Goal: Task Accomplishment & Management: Use online tool/utility

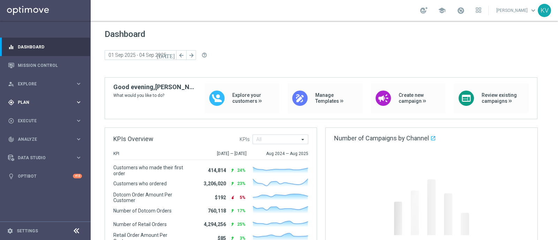
click at [65, 107] on div "gps_fixed Plan keyboard_arrow_right" at bounding box center [45, 102] width 90 height 18
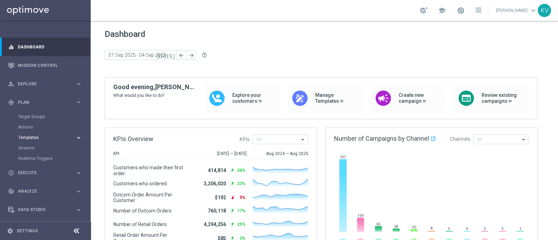
click at [30, 136] on span "Templates" at bounding box center [43, 138] width 50 height 4
click at [30, 143] on div "Optimail" at bounding box center [56, 148] width 68 height 10
click at [32, 148] on link "Optimail" at bounding box center [47, 148] width 51 height 6
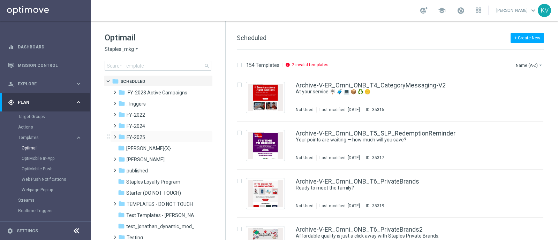
click at [115, 135] on span at bounding box center [113, 134] width 3 height 3
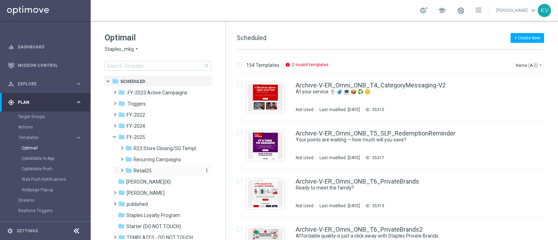
click at [125, 167] on icon "folder" at bounding box center [128, 170] width 7 height 7
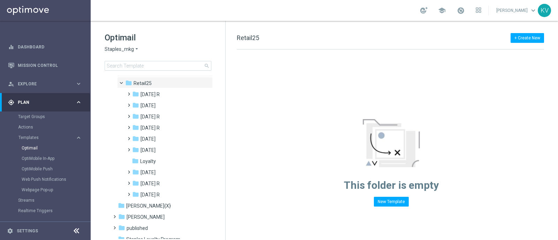
scroll to position [89, 0]
click at [127, 192] on span at bounding box center [127, 190] width 3 height 3
click at [134, 203] on span at bounding box center [134, 201] width 3 height 3
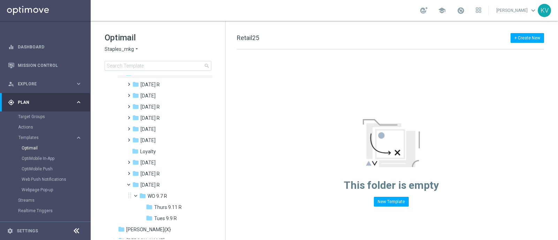
scroll to position [97, 0]
click at [129, 95] on span at bounding box center [127, 93] width 3 height 3
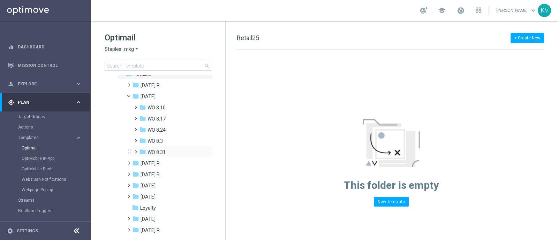
click at [133, 150] on span at bounding box center [134, 149] width 3 height 3
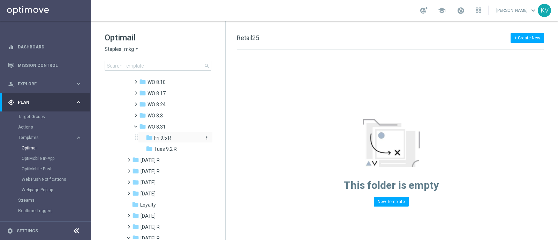
click at [152, 136] on div "folder Fri 9.5 R" at bounding box center [174, 138] width 57 height 8
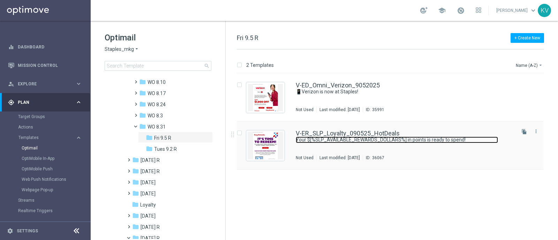
click at [329, 138] on link "Your $[%SLP_AVAILABLE_REWARDS_DOLLARS%] in points is ready to spend!" at bounding box center [397, 140] width 202 height 7
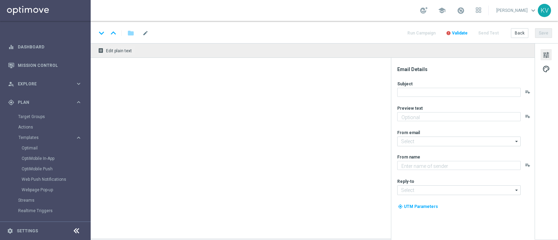
type textarea "Redeem now and save on these top deals."
type textarea "Staples"
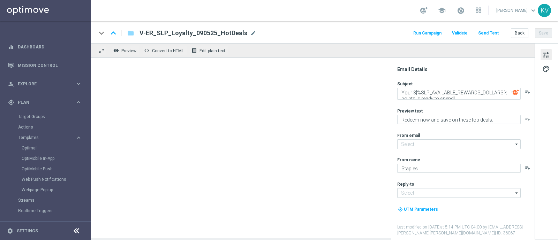
type input "[EMAIL_ADDRESS][DOMAIN_NAME]"
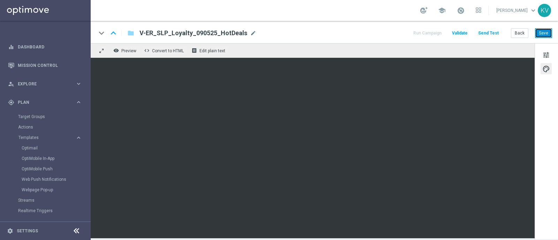
click at [541, 29] on button "Save" at bounding box center [543, 33] width 17 height 10
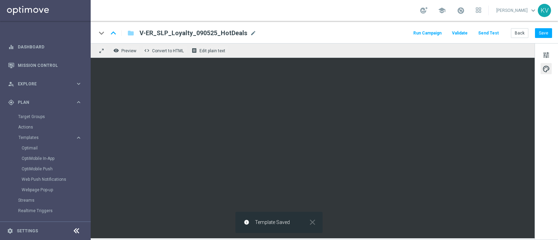
click at [488, 33] on button "Send Test" at bounding box center [488, 33] width 23 height 9
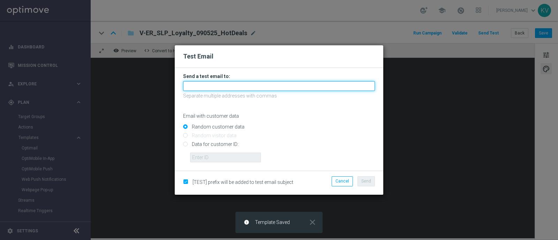
click at [237, 82] on input "text" at bounding box center [279, 86] width 192 height 10
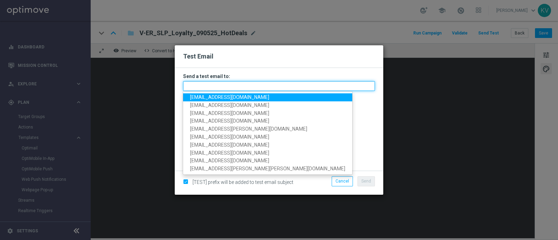
paste input "[EMAIL_ADDRESS][DOMAIN_NAME]"
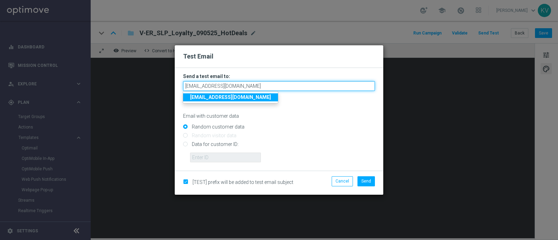
type input "[EMAIL_ADDRESS][DOMAIN_NAME]"
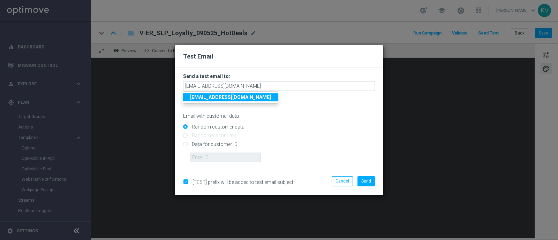
click at [272, 77] on h3 "Send a test email to:" at bounding box center [279, 76] width 192 height 6
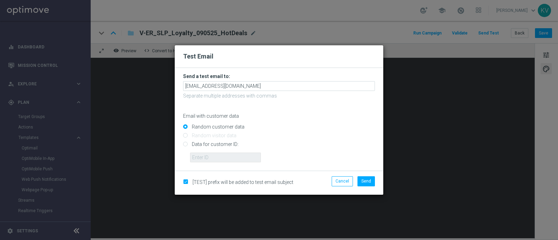
click at [219, 145] on input "Data for customer ID:" at bounding box center [279, 148] width 192 height 10
radio input "true"
click at [221, 156] on input "text" at bounding box center [225, 158] width 71 height 10
paste input "10028019747"
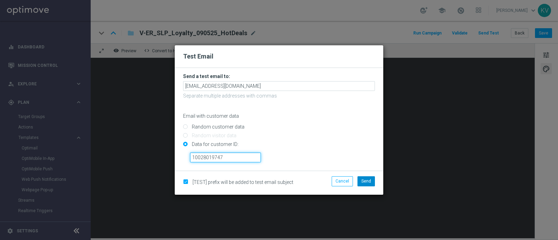
type input "10028019747"
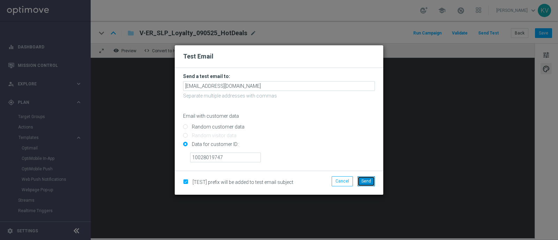
click at [370, 179] on span "Send" at bounding box center [366, 181] width 10 height 5
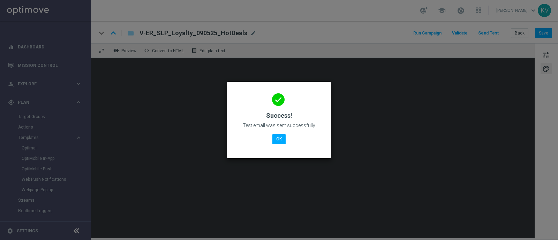
click at [277, 132] on div "done Success! Test email was sent successfully OK" at bounding box center [278, 119] width 87 height 61
click at [277, 137] on button "OK" at bounding box center [278, 139] width 13 height 10
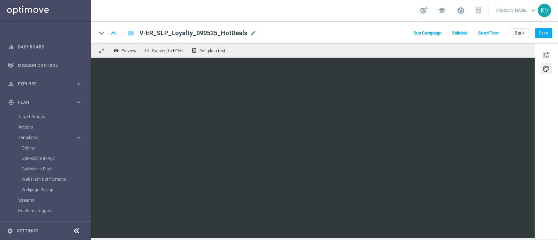
click at [490, 37] on button "Send Test" at bounding box center [488, 33] width 23 height 9
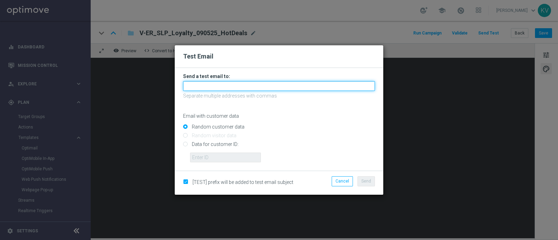
click at [284, 83] on input "text" at bounding box center [279, 86] width 192 height 10
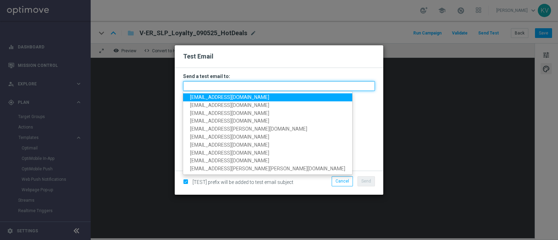
paste input "[EMAIL_ADDRESS][DOMAIN_NAME]"
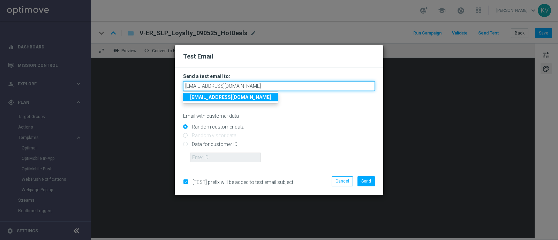
type input "[EMAIL_ADDRESS][DOMAIN_NAME]"
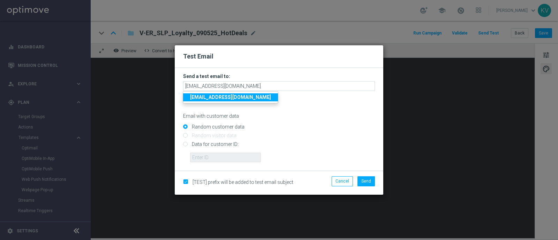
click at [213, 149] on input "Data for customer ID:" at bounding box center [279, 148] width 192 height 10
radio input "true"
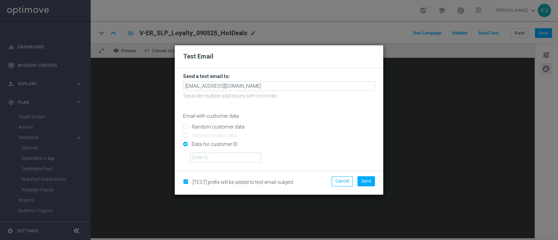
click at [221, 163] on form "Send a test email to: [EMAIL_ADDRESS][DOMAIN_NAME] Separate multiple addresses …" at bounding box center [279, 119] width 209 height 103
click at [224, 163] on form "Send a test email to: [EMAIL_ADDRESS][DOMAIN_NAME] Separate multiple addresses …" at bounding box center [279, 119] width 209 height 103
click at [232, 160] on input "text" at bounding box center [225, 158] width 71 height 10
paste input "10028019747"
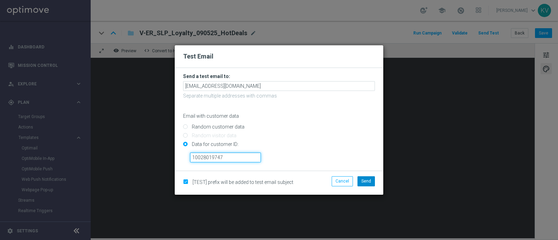
type input "10028019747"
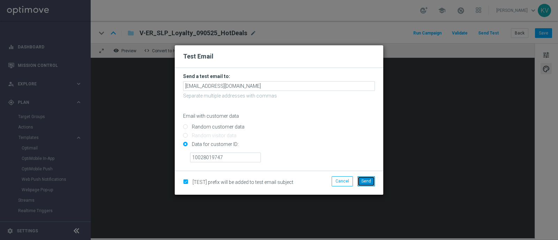
click at [368, 184] on span "Send" at bounding box center [366, 181] width 10 height 5
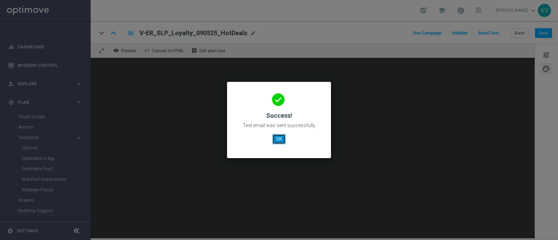
click at [281, 140] on button "OK" at bounding box center [278, 139] width 13 height 10
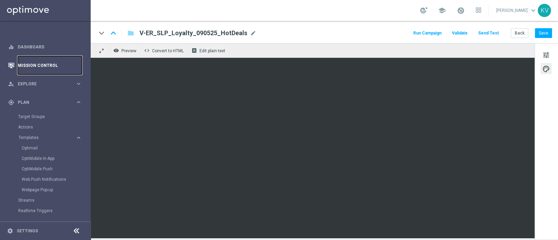
click at [61, 68] on link "Mission Control" at bounding box center [50, 65] width 64 height 18
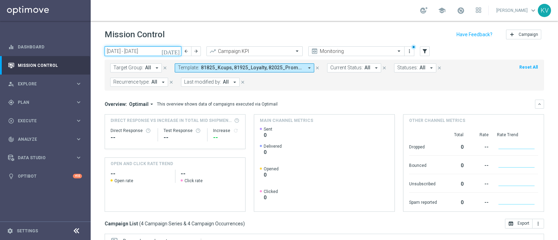
click at [159, 53] on input "[DATE] - [DATE]" at bounding box center [143, 51] width 77 height 10
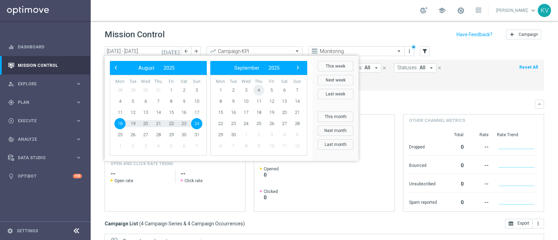
click at [257, 89] on span "4" at bounding box center [258, 90] width 11 height 11
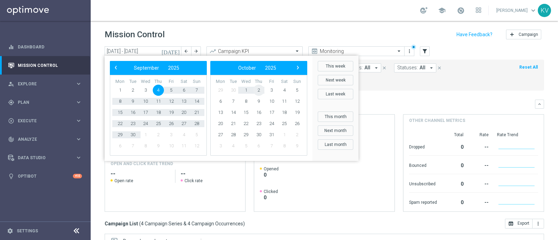
click at [257, 89] on span "2" at bounding box center [258, 90] width 11 height 11
type input "[DATE] - [DATE]"
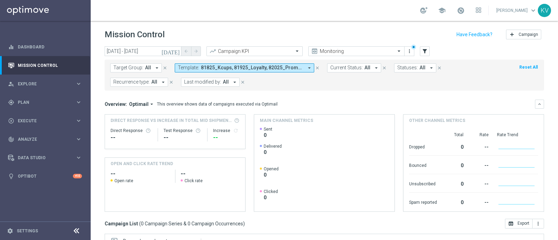
click at [263, 70] on span "81825_Kcups, 81925_Loyalty, 82025_PromoCard_Final, 82125_SMBRestock" at bounding box center [252, 68] width 103 height 6
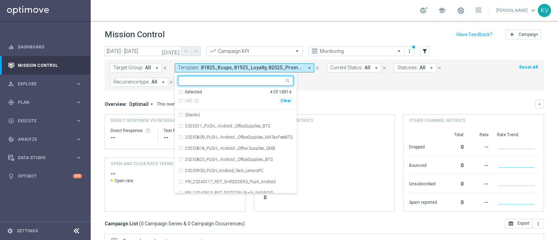
click at [0, 0] on div "Clear" at bounding box center [0, 0] width 0 height 0
click at [265, 83] on input "text" at bounding box center [233, 81] width 102 height 6
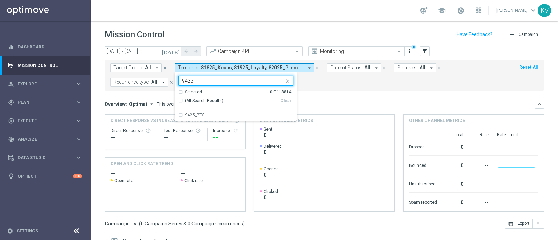
click at [239, 107] on div "Selected 0 Of 18814 (All Search Results) Clear" at bounding box center [236, 99] width 122 height 21
click at [241, 113] on div "9425_BTS" at bounding box center [239, 115] width 108 height 4
type input "9425"
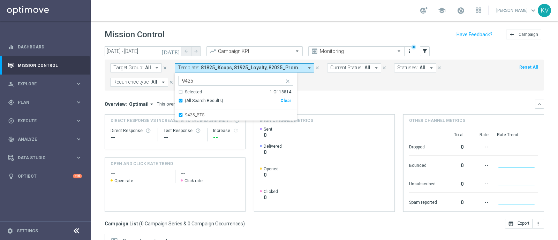
click at [349, 97] on mini-dashboard "Overview: Optimail arrow_drop_down This overview shows data of campaigns execut…" at bounding box center [325, 155] width 440 height 128
